Goal: Participate in discussion: Engage in conversation with other users on a specific topic

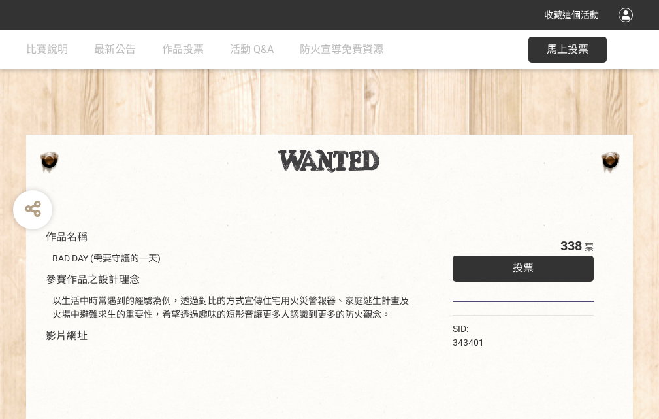
click at [628, 27] on div "收藏這個活動" at bounding box center [329, 15] width 659 height 30
click at [408, 129] on div "作品名稱 BAD DAY (需要守護的一天) 參賽作品之設計理念 以生活中時常遇到的經驗為例，透過對比的方式宣傳住宅用火災警報器、家庭逃生計畫及火場中避難求生…" at bounding box center [329, 304] width 659 height 549
click at [520, 265] on span "投票" at bounding box center [523, 267] width 21 height 12
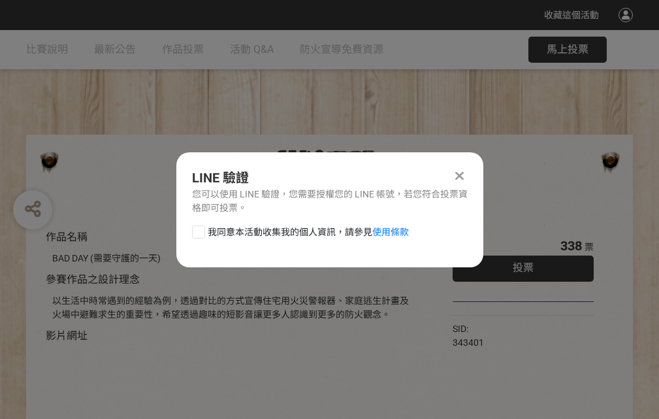
click at [197, 229] on div at bounding box center [198, 231] width 13 height 13
checkbox input "true"
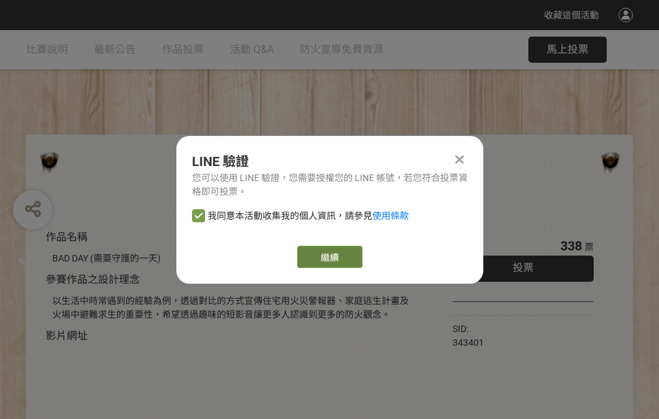
click at [329, 257] on link "繼續" at bounding box center [329, 257] width 65 height 22
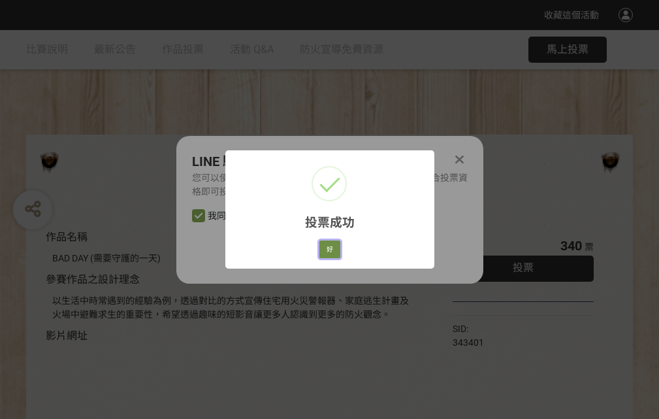
click at [326, 247] on button "好" at bounding box center [329, 249] width 21 height 18
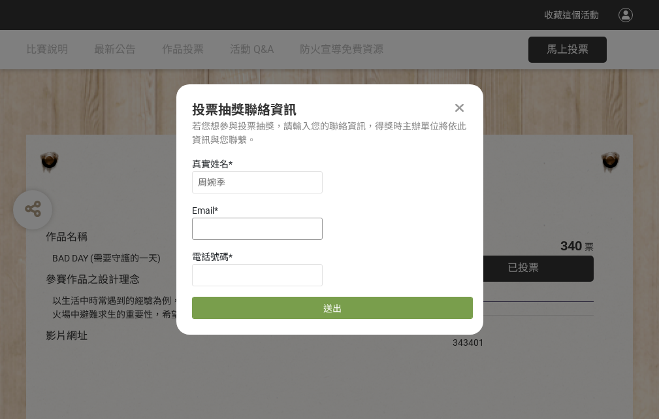
click at [261, 228] on input at bounding box center [257, 229] width 131 height 22
type input "[EMAIL_ADDRESS][DOMAIN_NAME]"
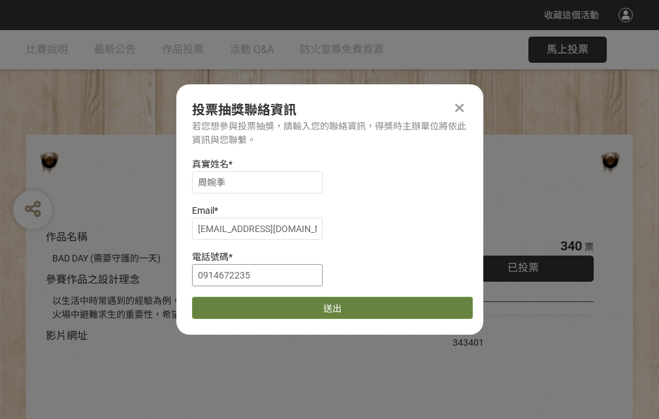
type input "0914672235"
click at [229, 303] on button "送出" at bounding box center [332, 308] width 281 height 22
